Goal: Task Accomplishment & Management: Complete application form

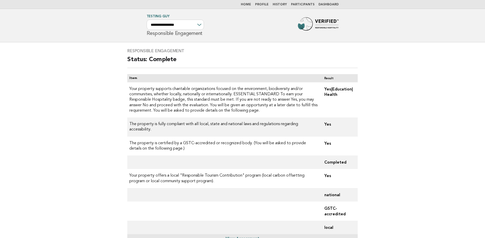
click at [248, 3] on link "Home" at bounding box center [246, 4] width 10 height 3
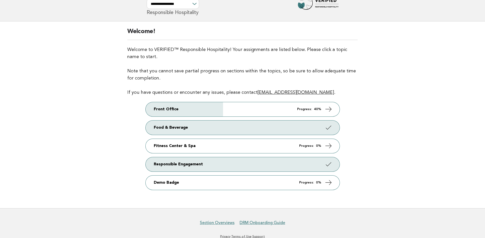
scroll to position [28, 0]
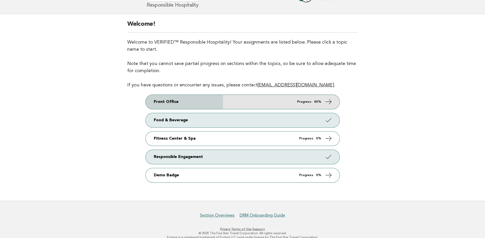
click at [260, 100] on link "Front Office Progress: 40%" at bounding box center [243, 102] width 194 height 14
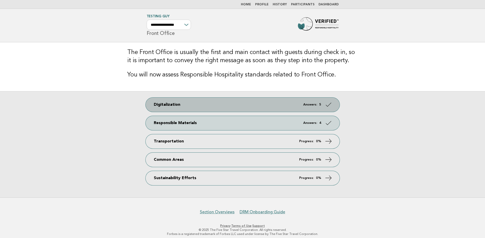
click at [175, 106] on link "Digitalization Answers: 5" at bounding box center [243, 104] width 194 height 14
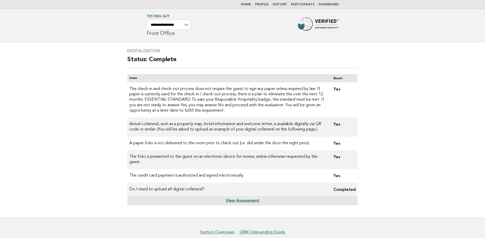
click at [248, 5] on link "Home" at bounding box center [246, 4] width 10 height 3
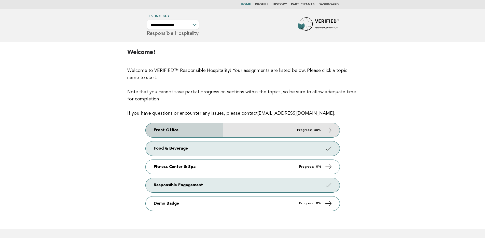
click at [235, 130] on link "Front Office Progress: 40%" at bounding box center [243, 130] width 194 height 14
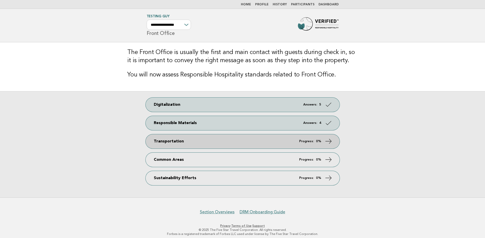
click at [205, 145] on link "Transportation Progress: 0%" at bounding box center [243, 141] width 194 height 14
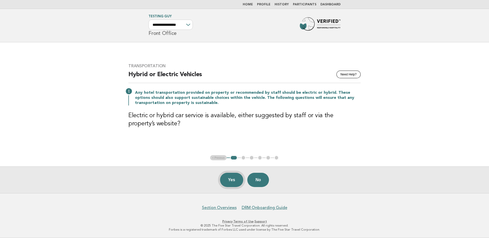
click at [223, 177] on button "Yes" at bounding box center [231, 180] width 23 height 14
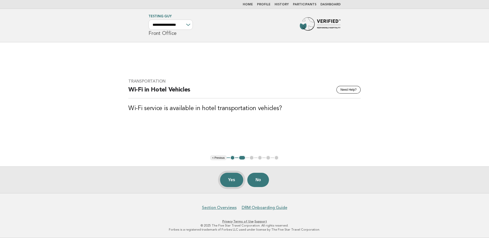
click at [225, 179] on button "Yes" at bounding box center [231, 180] width 23 height 14
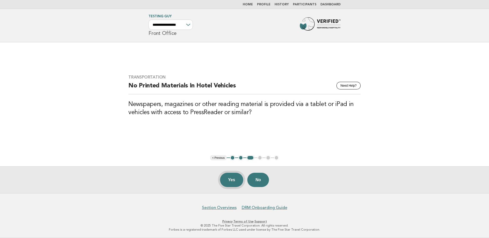
click at [229, 179] on button "Yes" at bounding box center [231, 180] width 23 height 14
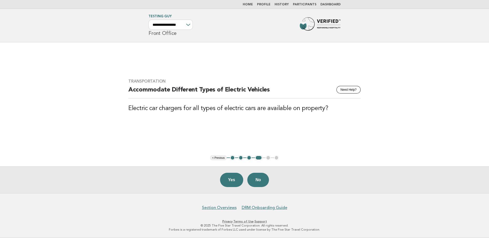
click at [229, 179] on button "Yes" at bounding box center [231, 180] width 23 height 14
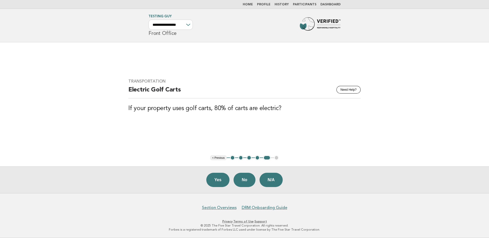
click at [229, 179] on button "Yes" at bounding box center [217, 180] width 23 height 14
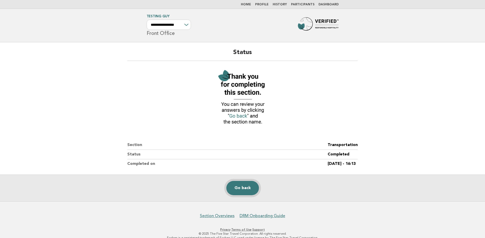
click at [243, 191] on link "Go back" at bounding box center [242, 188] width 33 height 14
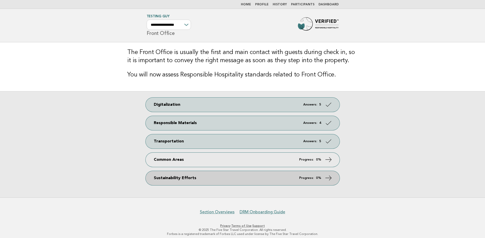
click at [215, 179] on link "Sustainability Efforts Progress: 0%" at bounding box center [243, 178] width 194 height 14
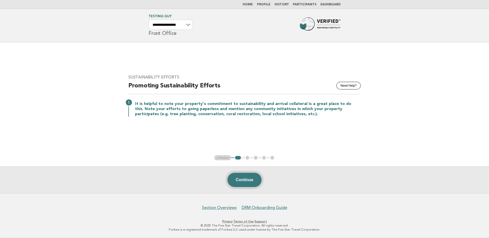
click at [246, 181] on button "Continue" at bounding box center [244, 180] width 34 height 14
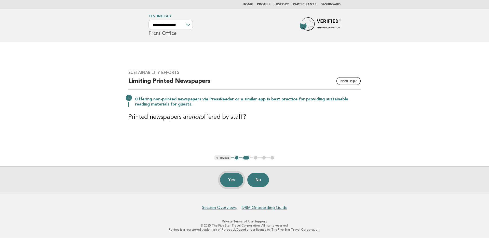
click at [223, 177] on button "Yes" at bounding box center [231, 180] width 23 height 14
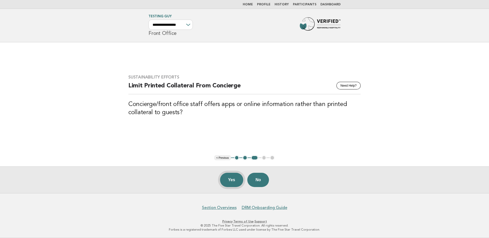
click at [233, 180] on button "Yes" at bounding box center [231, 180] width 23 height 14
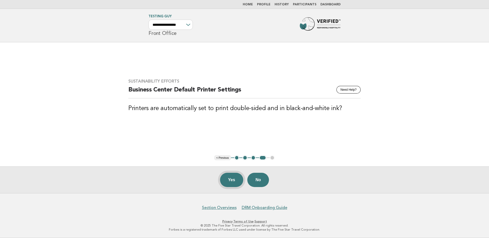
click at [230, 180] on button "Yes" at bounding box center [231, 180] width 23 height 14
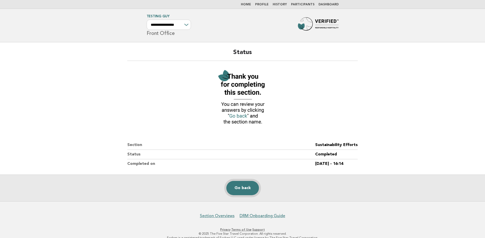
click at [236, 190] on link "Go back" at bounding box center [242, 188] width 33 height 14
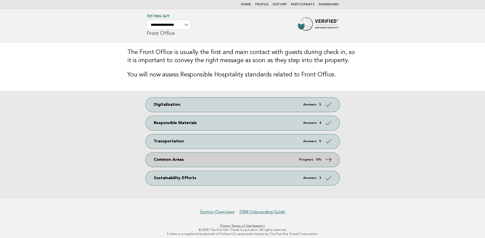
click at [197, 158] on link "Common Areas Progress: 0%" at bounding box center [243, 159] width 194 height 14
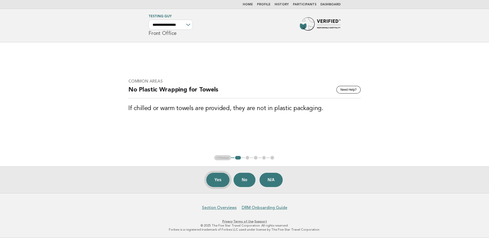
click at [216, 177] on button "Yes" at bounding box center [217, 180] width 23 height 14
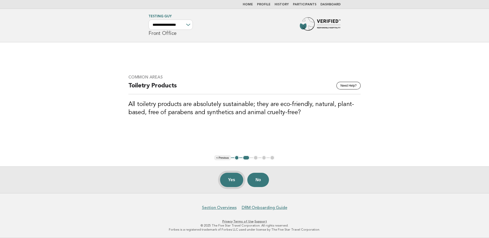
click at [229, 179] on button "Yes" at bounding box center [231, 180] width 23 height 14
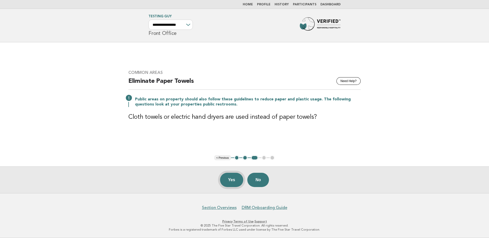
click at [232, 180] on button "Yes" at bounding box center [231, 180] width 23 height 14
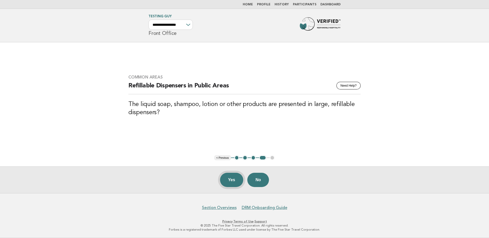
click at [233, 179] on button "Yes" at bounding box center [231, 180] width 23 height 14
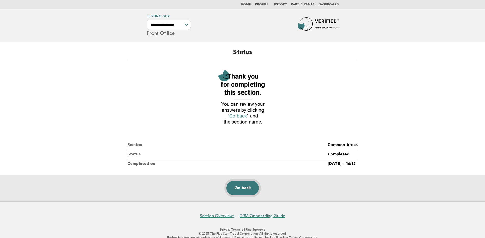
click at [239, 184] on link "Go back" at bounding box center [242, 188] width 33 height 14
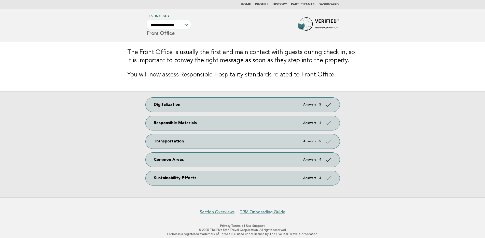
click at [251, 5] on link "Home" at bounding box center [246, 4] width 10 height 3
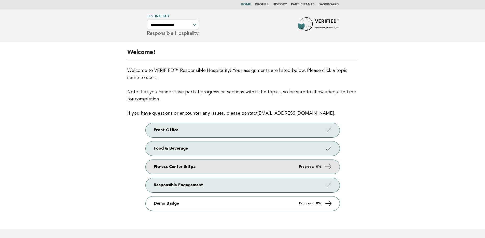
click at [202, 166] on link "Fitness Center & Spa Progress: 0%" at bounding box center [243, 167] width 194 height 14
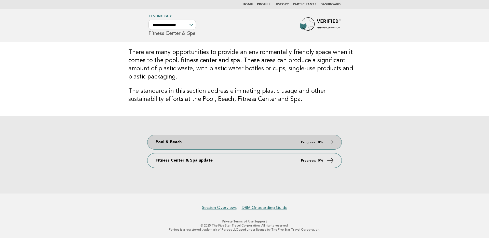
click at [209, 143] on link "Pool & Beach Progress: 0%" at bounding box center [244, 142] width 194 height 14
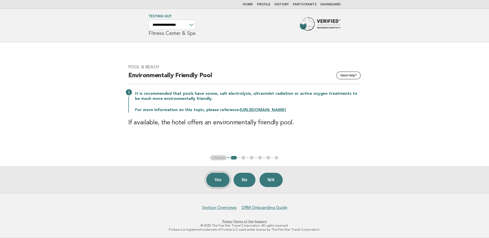
click at [218, 180] on button "Yes" at bounding box center [217, 180] width 23 height 14
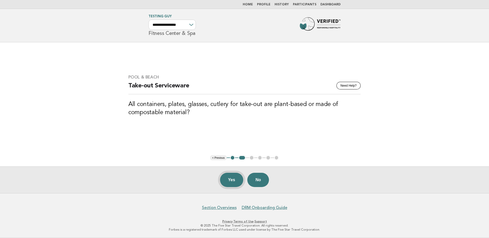
click at [232, 181] on button "Yes" at bounding box center [231, 180] width 23 height 14
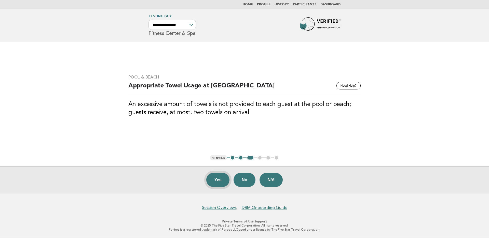
click at [218, 178] on button "Yes" at bounding box center [217, 180] width 23 height 14
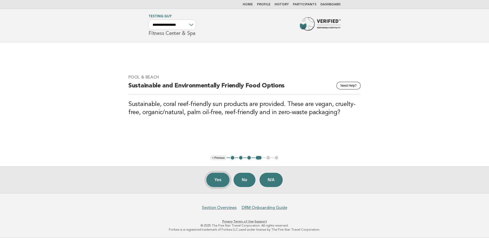
click at [219, 179] on button "Yes" at bounding box center [217, 180] width 23 height 14
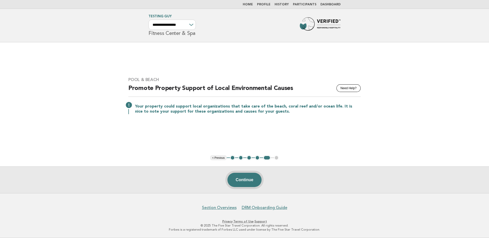
click at [243, 178] on button "Continue" at bounding box center [244, 180] width 34 height 14
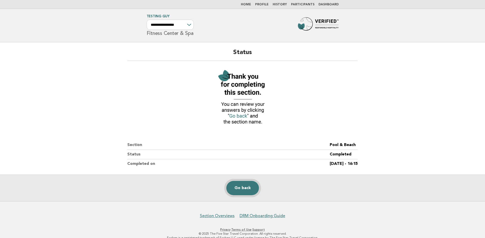
click at [239, 188] on link "Go back" at bounding box center [242, 188] width 33 height 14
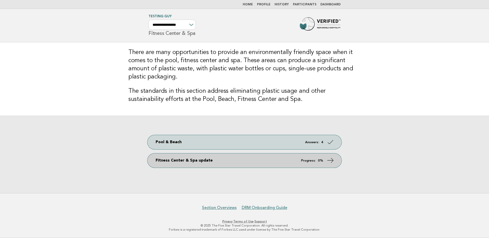
click at [206, 159] on link "Fitness Center & Spa update Progress: 0%" at bounding box center [244, 160] width 194 height 14
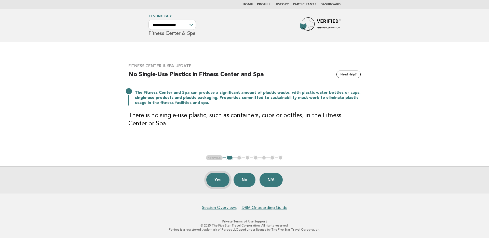
click at [214, 178] on button "Yes" at bounding box center [217, 180] width 23 height 14
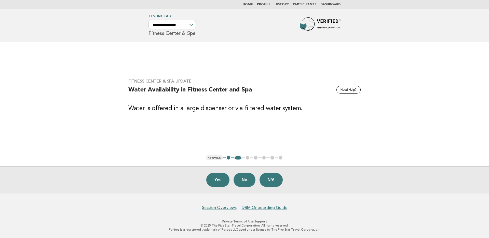
click at [218, 180] on button "Yes" at bounding box center [217, 180] width 23 height 14
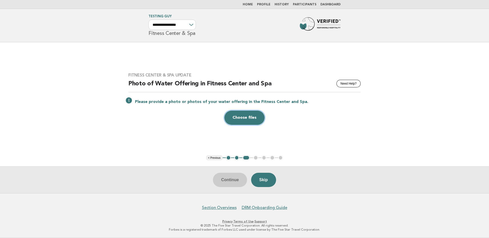
click at [256, 116] on button "Choose files" at bounding box center [244, 117] width 40 height 14
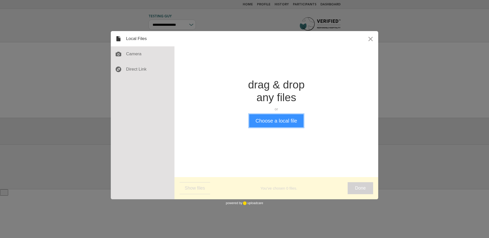
click at [262, 123] on button "Choose a local file" at bounding box center [276, 120] width 54 height 13
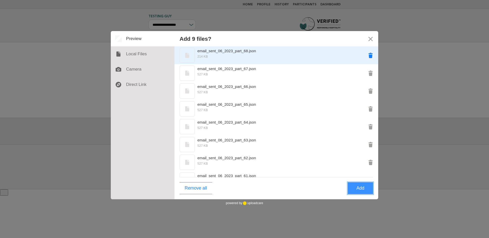
click at [365, 54] on button "Remove email_sent_06_2023_part_68.json" at bounding box center [370, 55] width 15 height 15
click at [366, 57] on button "Remove email_sent_06_2023_part_67.json" at bounding box center [370, 55] width 15 height 15
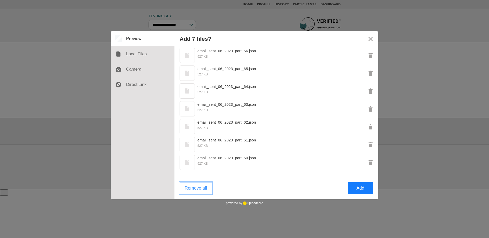
click at [195, 186] on button "Remove all" at bounding box center [195, 188] width 33 height 12
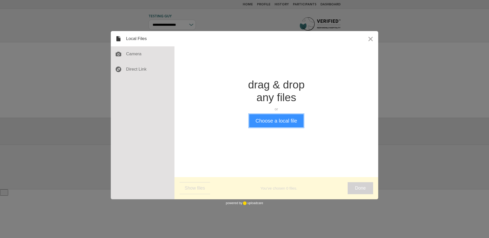
click at [274, 120] on button "Choose a local file" at bounding box center [276, 120] width 54 height 13
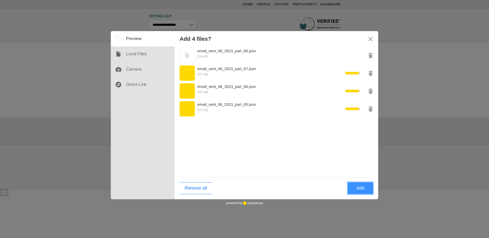
click at [361, 188] on button "Add" at bounding box center [359, 188] width 25 height 12
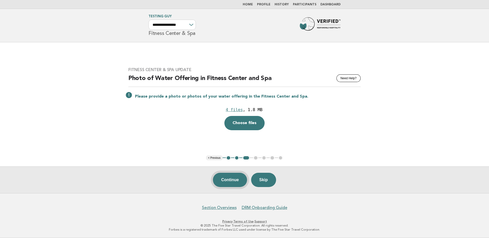
click at [230, 178] on button "Continue" at bounding box center [230, 180] width 34 height 14
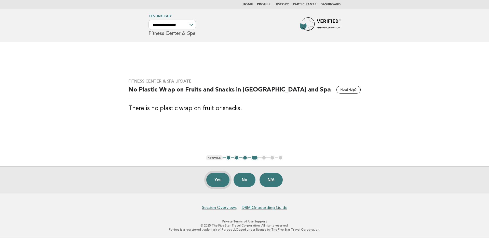
click at [216, 179] on button "Yes" at bounding box center [217, 180] width 23 height 14
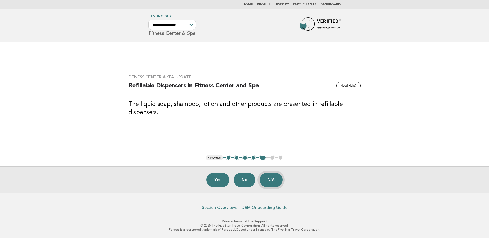
click at [268, 176] on button "N/A" at bounding box center [270, 180] width 23 height 14
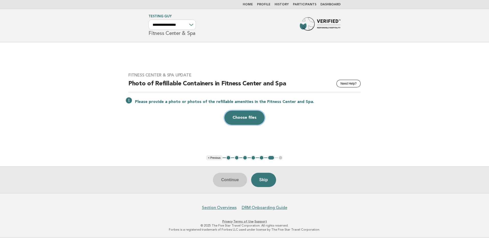
click at [250, 115] on button "Choose files" at bounding box center [244, 117] width 40 height 14
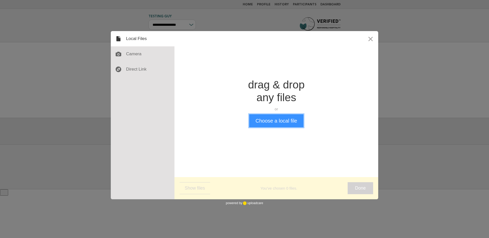
click at [261, 123] on button "Choose a local file" at bounding box center [276, 120] width 54 height 13
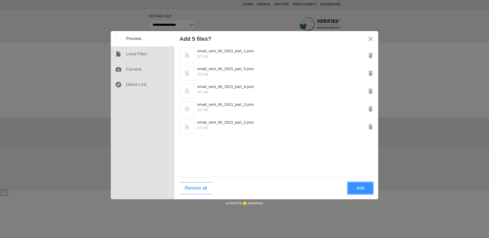
click at [360, 187] on button "Add" at bounding box center [359, 188] width 25 height 12
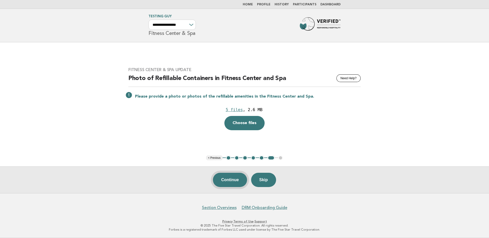
click at [233, 181] on button "Continue" at bounding box center [230, 180] width 34 height 14
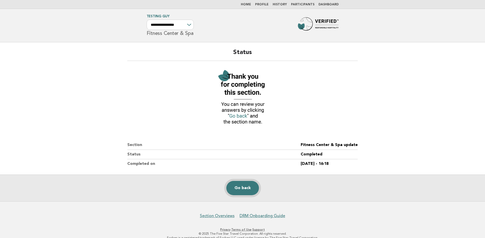
click at [246, 186] on link "Go back" at bounding box center [242, 188] width 33 height 14
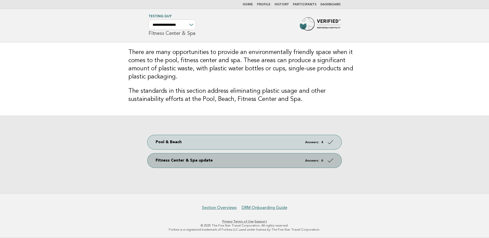
click at [281, 155] on link "Fitness Center & Spa update Answers: 6" at bounding box center [244, 160] width 194 height 14
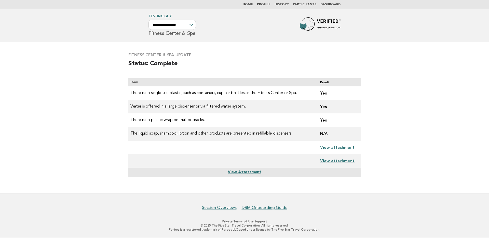
click at [349, 148] on link "View attachment" at bounding box center [337, 147] width 34 height 5
click at [339, 147] on link "View attachment" at bounding box center [337, 147] width 34 height 5
click at [402, 70] on main "Fitness Center & Spa update Status: Complete Item Result There is no single-use…" at bounding box center [244, 117] width 489 height 151
click at [251, 5] on link "Home" at bounding box center [248, 4] width 10 height 3
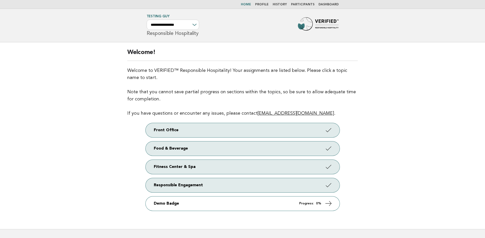
click at [285, 4] on link "History" at bounding box center [280, 4] width 14 height 3
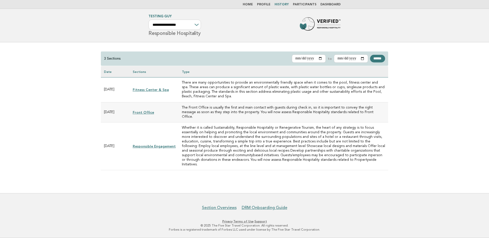
click at [154, 89] on link "Fitness Center & Spa" at bounding box center [151, 90] width 36 height 4
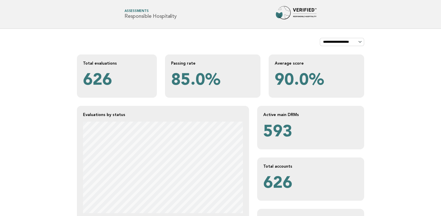
click at [292, 9] on img at bounding box center [296, 14] width 41 height 16
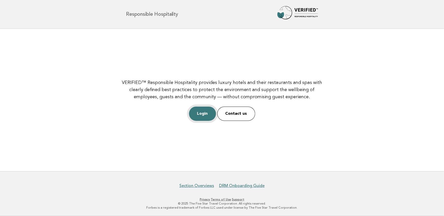
click at [205, 110] on link "Login" at bounding box center [202, 114] width 27 height 14
